Goal: Navigation & Orientation: Find specific page/section

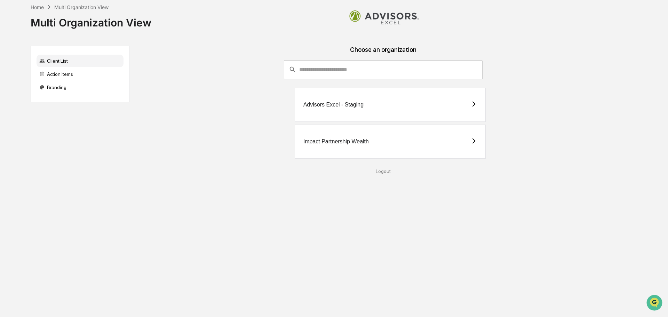
click at [546, 213] on div "Home Multi Organization View Multi Organization View Client List Action Items B…" at bounding box center [331, 158] width 622 height 317
click at [54, 62] on div "Client List" at bounding box center [80, 61] width 87 height 13
click at [55, 61] on div "Client List" at bounding box center [80, 61] width 87 height 13
click at [57, 76] on div "Action Items" at bounding box center [80, 74] width 87 height 13
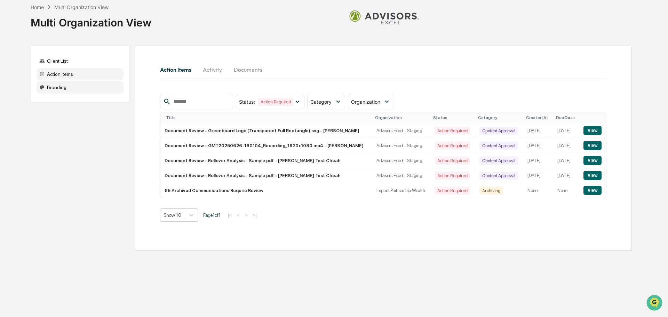
click at [57, 84] on div "Branding" at bounding box center [80, 87] width 87 height 13
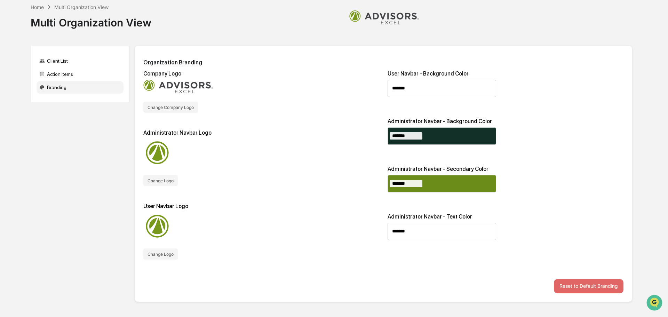
click at [188, 90] on img at bounding box center [178, 87] width 70 height 14
click at [181, 110] on button "Change Company Logo" at bounding box center [170, 107] width 55 height 11
click at [37, 6] on div "Home" at bounding box center [37, 7] width 13 height 6
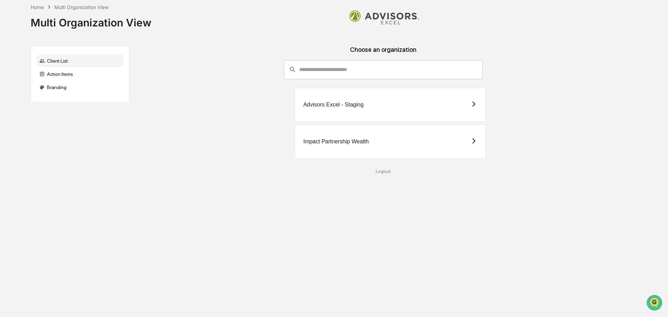
click at [37, 6] on div "Home" at bounding box center [37, 7] width 13 height 6
click at [55, 89] on div "Branding" at bounding box center [80, 87] width 87 height 13
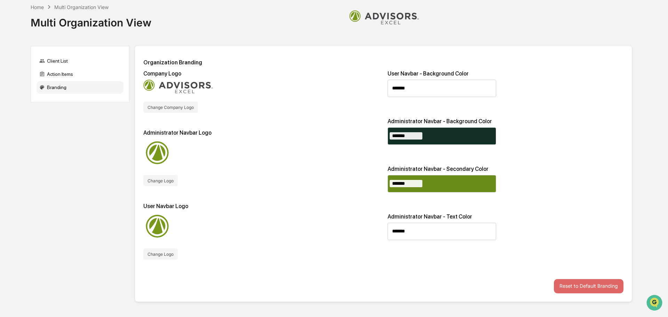
click at [75, 163] on div "Client List Action Items Branding Organization Branding Company Logo Change Com…" at bounding box center [331, 178] width 601 height 264
click at [70, 115] on div "Client List Action Items Branding Organization Branding Company Logo Change Com…" at bounding box center [331, 178] width 601 height 264
click at [236, 37] on div "Home Multi Organization View Multi Organization View Client List Action Items B…" at bounding box center [331, 158] width 622 height 317
click at [55, 74] on div "Action Items" at bounding box center [80, 74] width 87 height 13
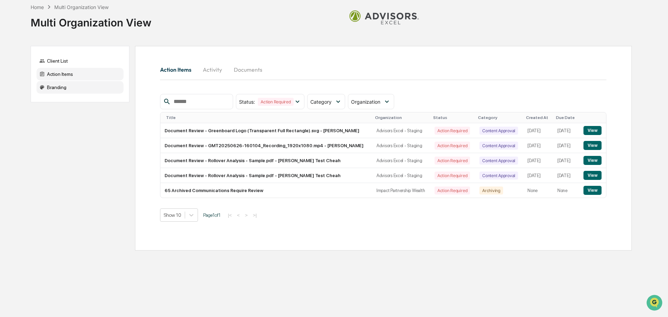
click at [57, 91] on div "Branding" at bounding box center [80, 87] width 87 height 13
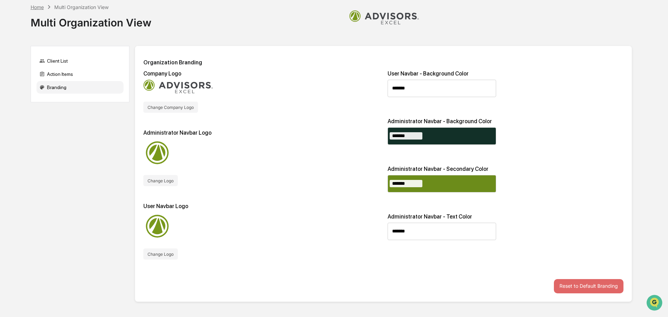
click at [42, 5] on div "Home" at bounding box center [37, 7] width 13 height 6
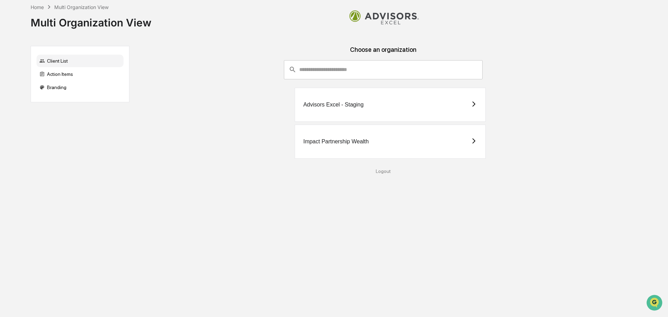
click at [476, 104] on icon at bounding box center [473, 104] width 6 height 6
